Goal: Register for event/course

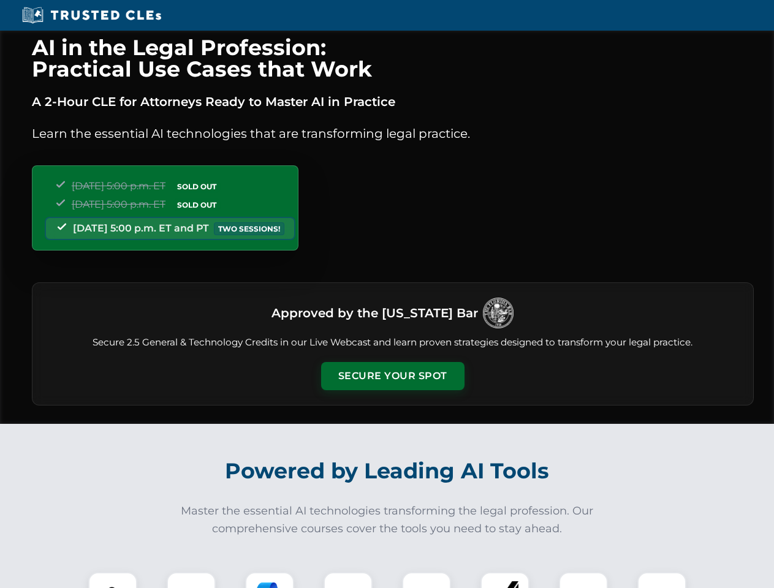
click at [392, 376] on button "Secure Your Spot" at bounding box center [392, 376] width 143 height 28
click at [113, 580] on img at bounding box center [113, 597] width 36 height 36
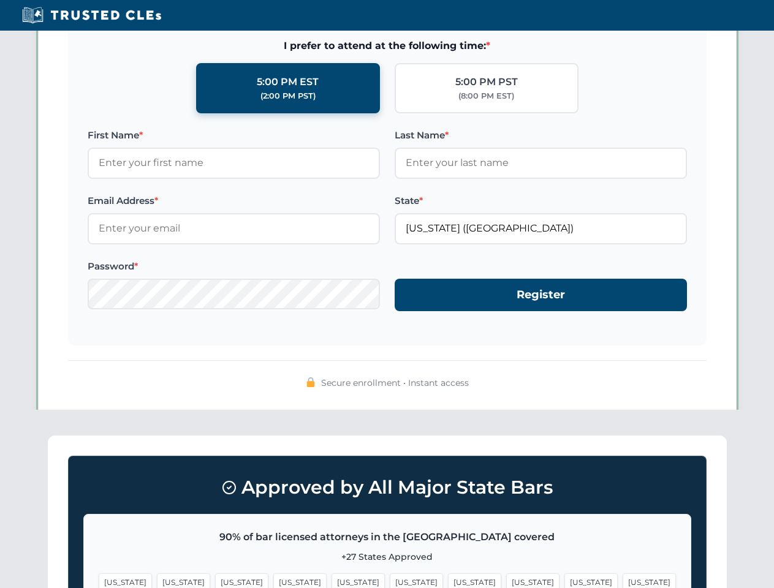
click at [448, 580] on span "[US_STATE]" at bounding box center [474, 582] width 53 height 18
click at [564, 580] on span "[US_STATE]" at bounding box center [590, 582] width 53 height 18
